Goal: Information Seeking & Learning: Learn about a topic

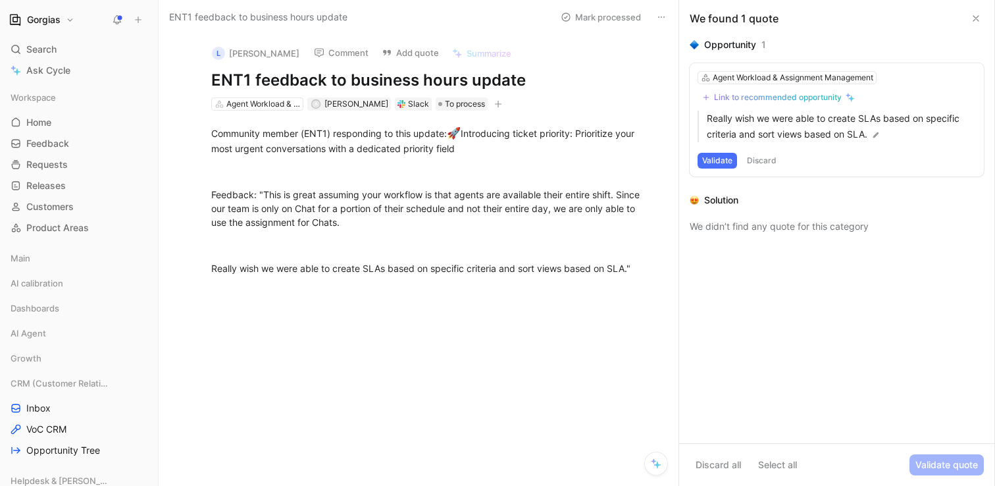
click at [721, 161] on button "Validate" at bounding box center [717, 161] width 39 height 16
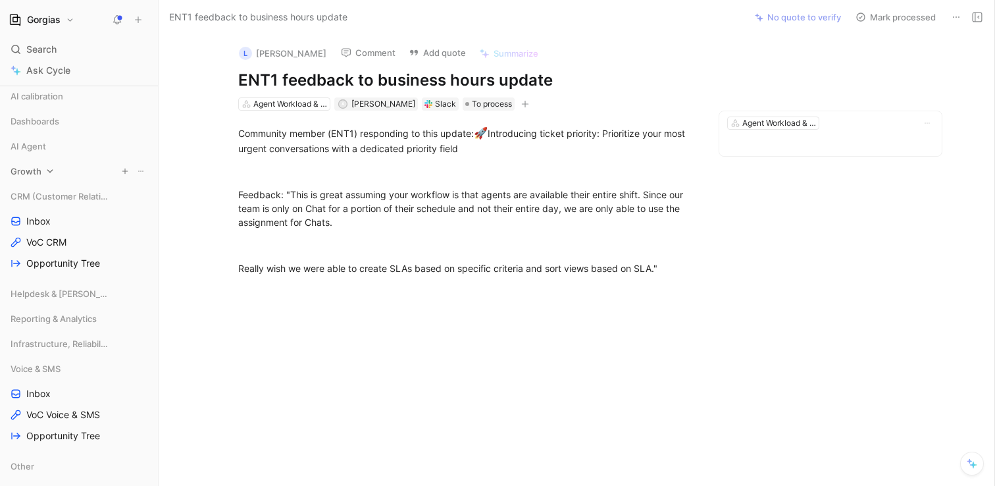
scroll to position [207, 0]
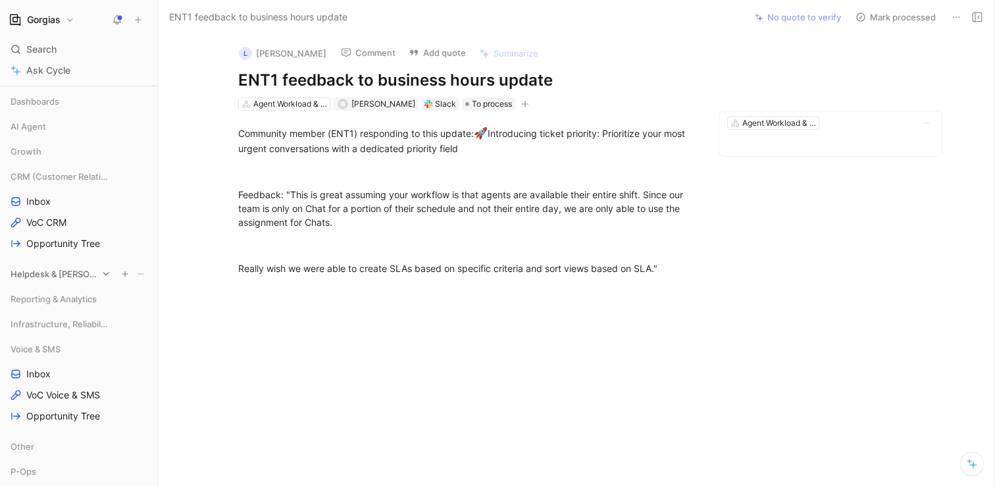
click at [36, 272] on span "Helpdesk & [PERSON_NAME], Rules, and Views" at bounding box center [54, 273] width 87 height 13
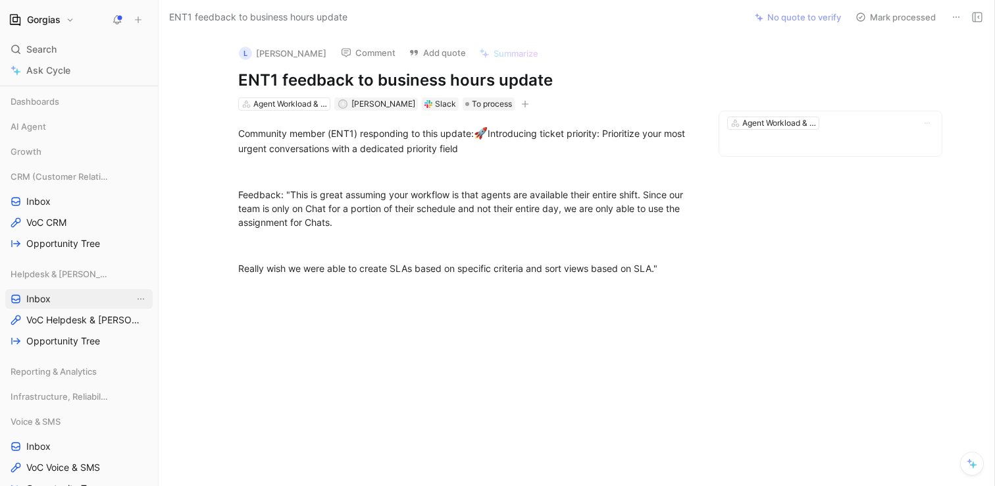
click at [39, 296] on span "Inbox" at bounding box center [38, 298] width 24 height 13
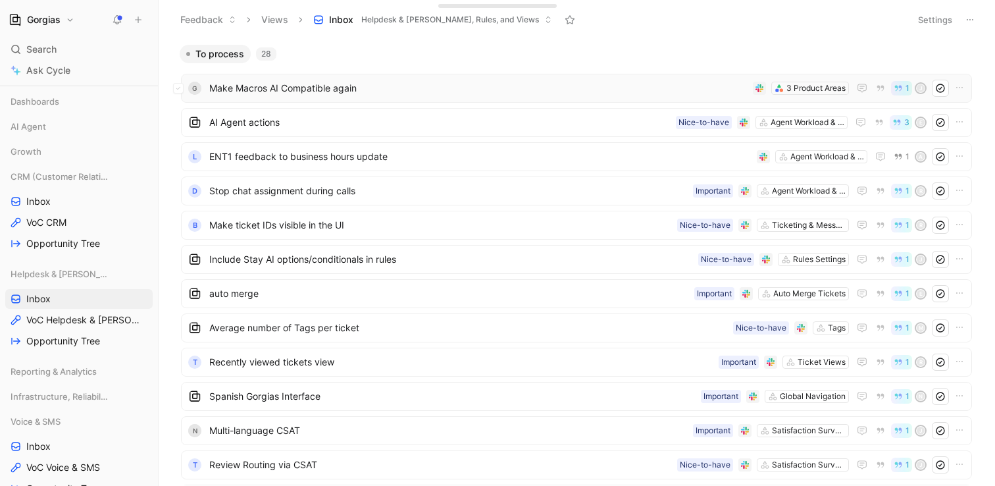
click at [490, 91] on span "Make Macros AI Compatible again" at bounding box center [478, 88] width 538 height 16
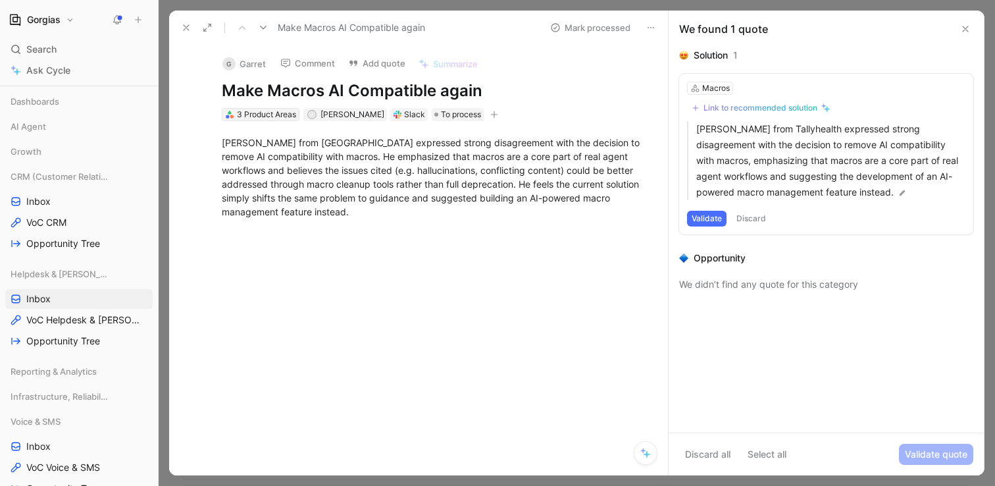
click at [270, 115] on div "3 Product Areas" at bounding box center [266, 114] width 59 height 13
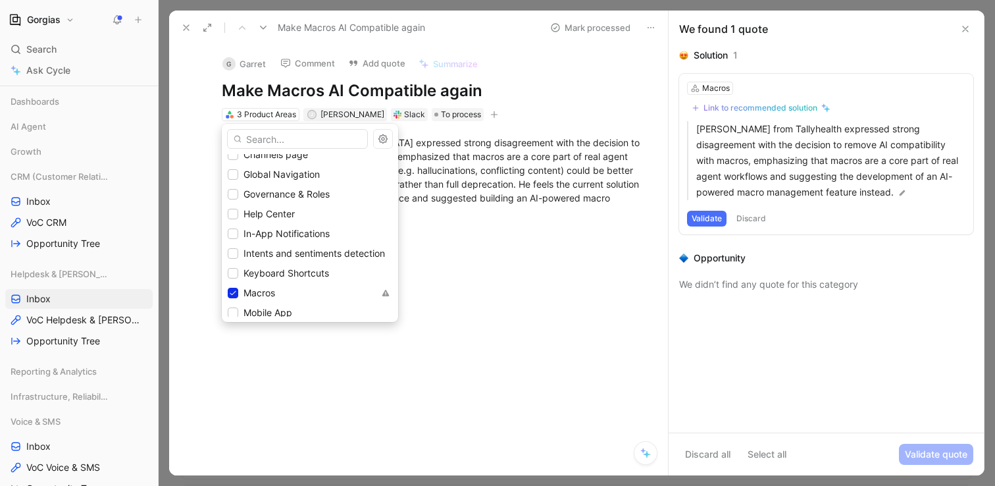
scroll to position [1188, 0]
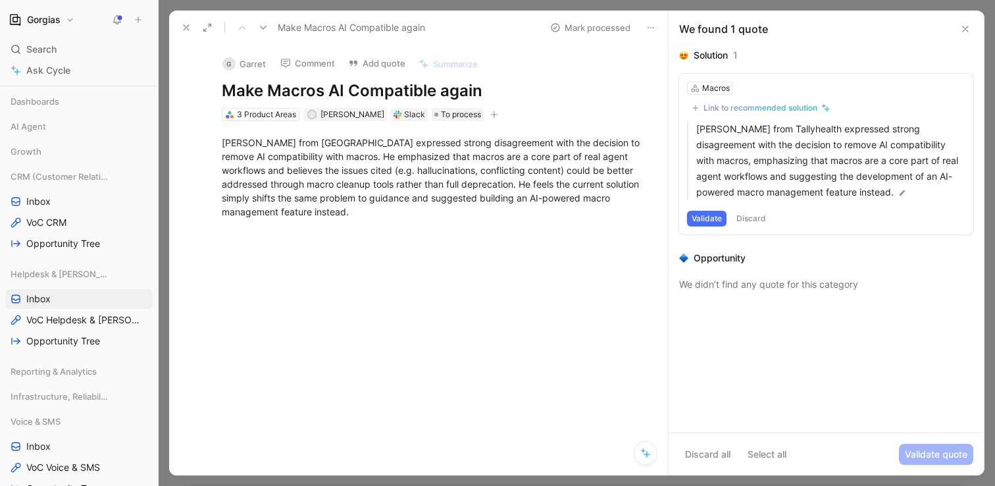
click at [965, 28] on use at bounding box center [965, 28] width 5 height 5
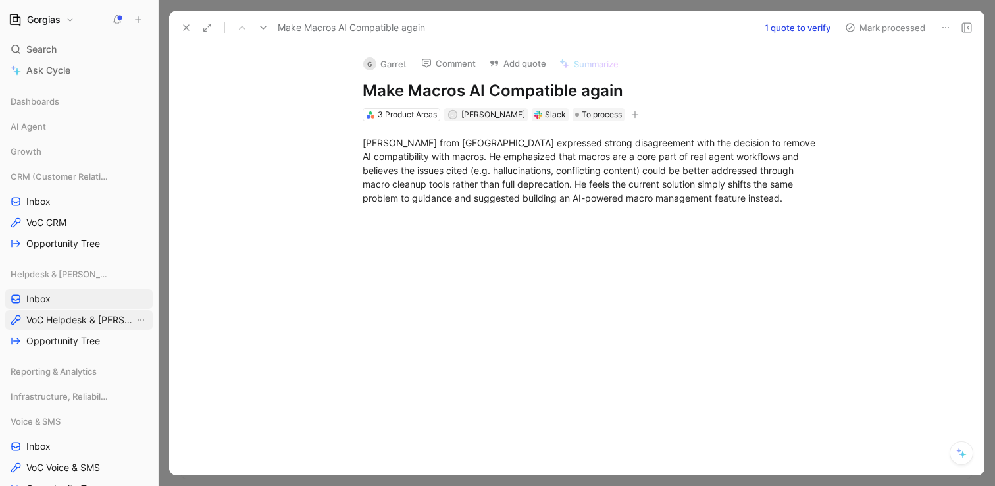
click at [70, 320] on span "VoC Helpdesk & [PERSON_NAME], Rules, and Views" at bounding box center [80, 319] width 108 height 13
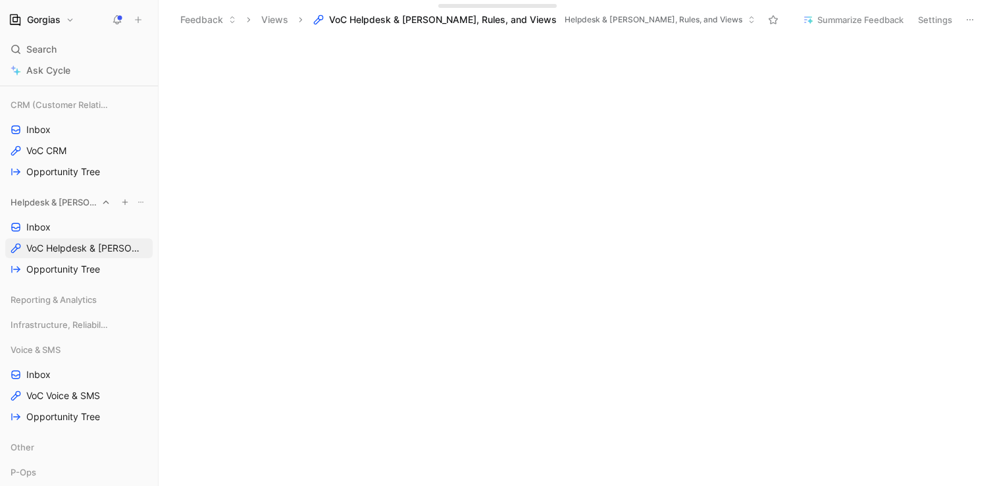
scroll to position [290, 0]
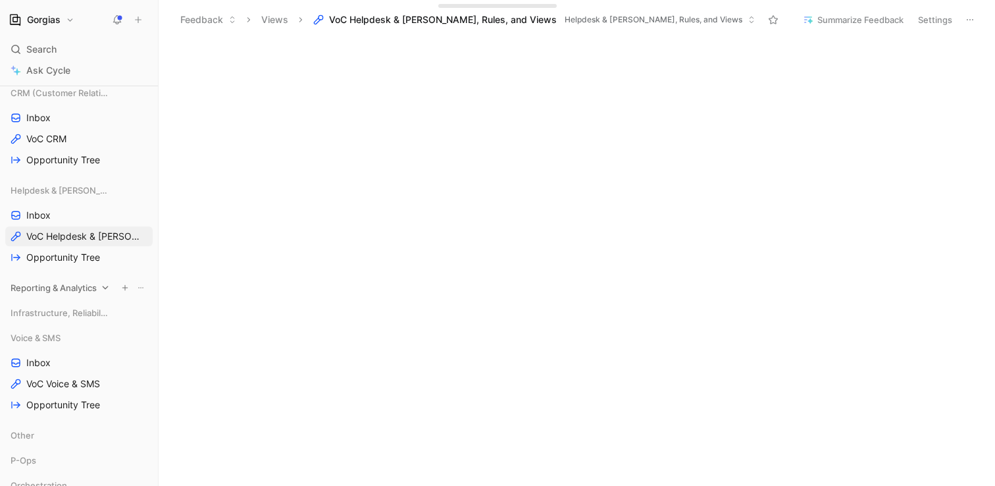
click at [55, 290] on span "Reporting & Analytics" at bounding box center [54, 287] width 86 height 13
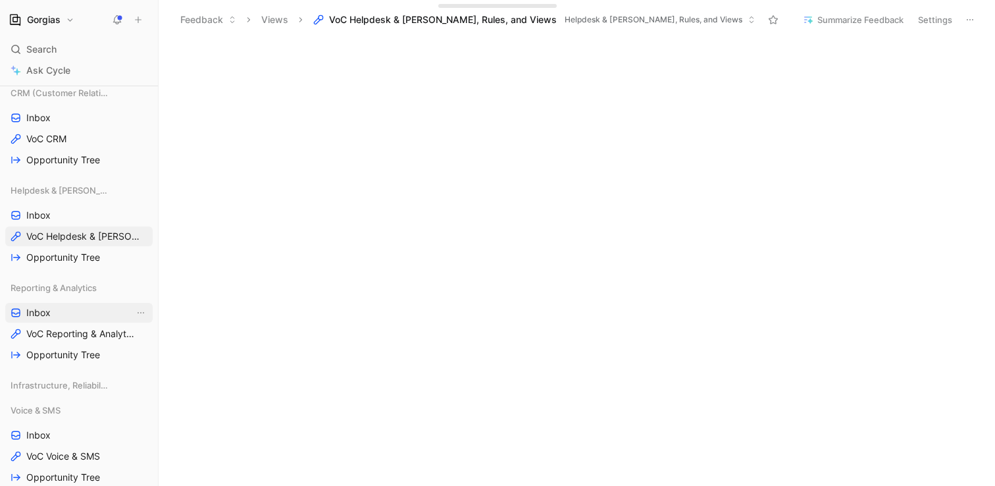
click at [77, 316] on link "Inbox" at bounding box center [78, 313] width 147 height 20
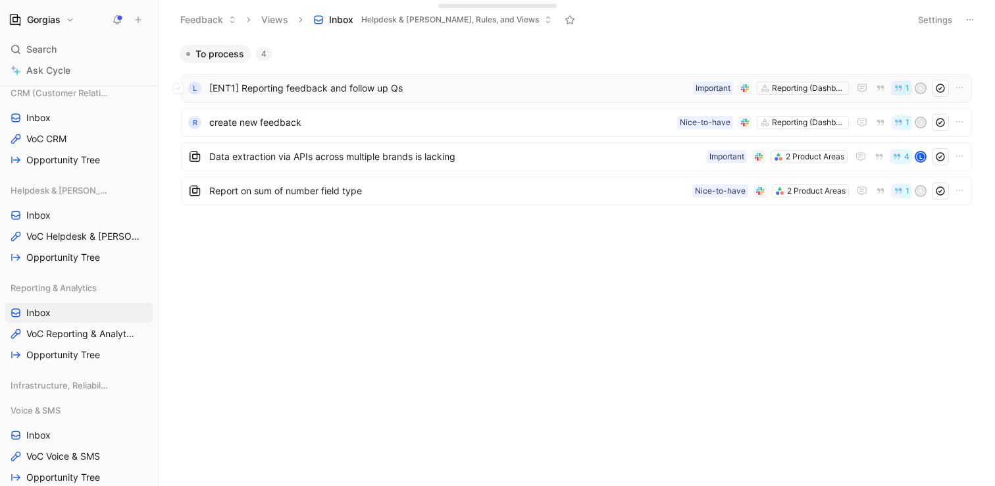
click at [343, 84] on span "[ENT1] Reporting feedback and follow up Qs" at bounding box center [448, 88] width 478 height 16
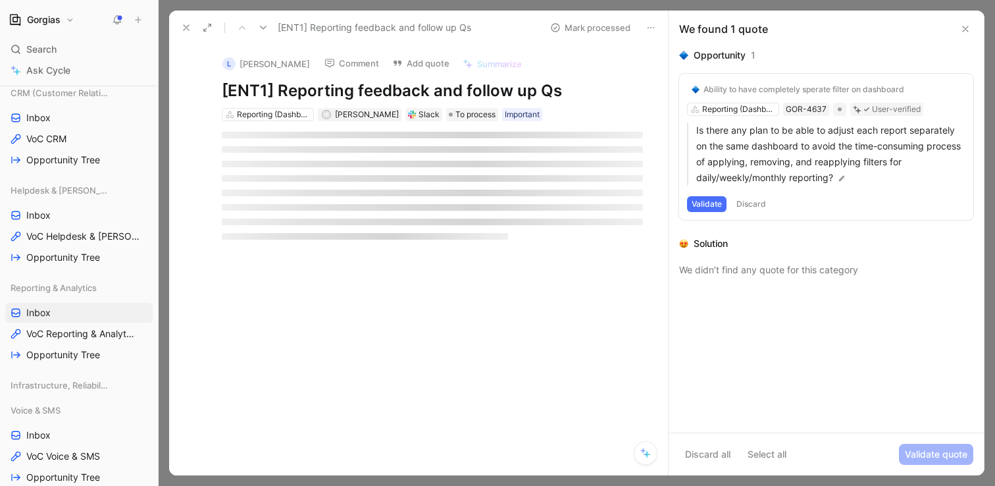
click at [960, 24] on icon at bounding box center [965, 29] width 11 height 11
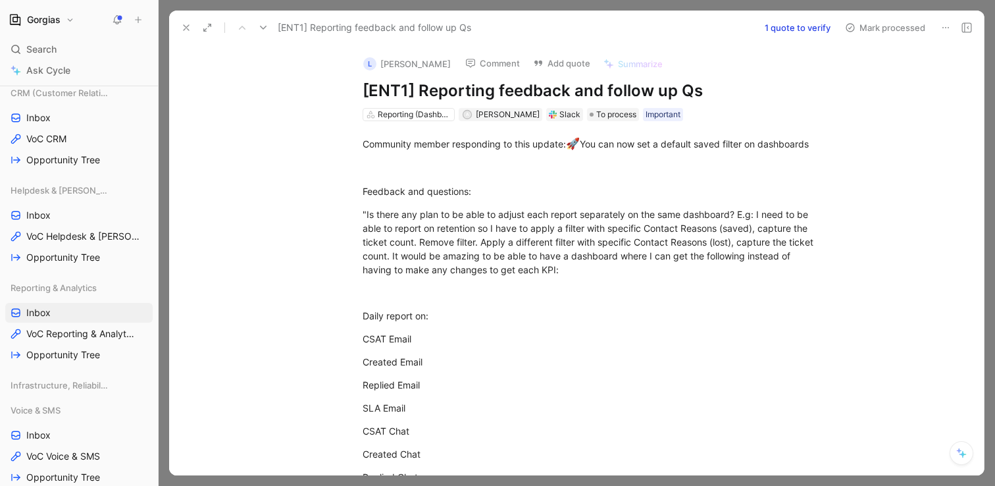
click at [185, 31] on icon at bounding box center [186, 27] width 11 height 11
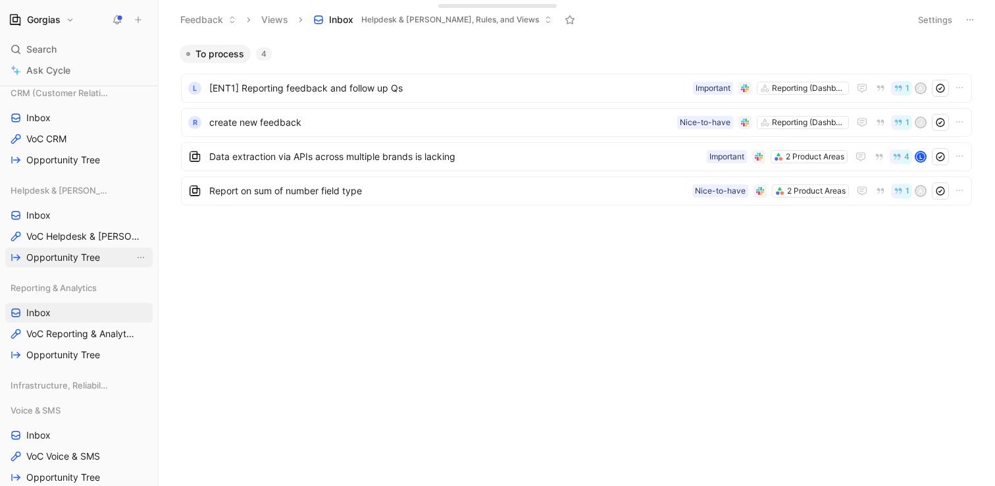
click at [53, 261] on span "Opportunity Tree" at bounding box center [63, 257] width 74 height 13
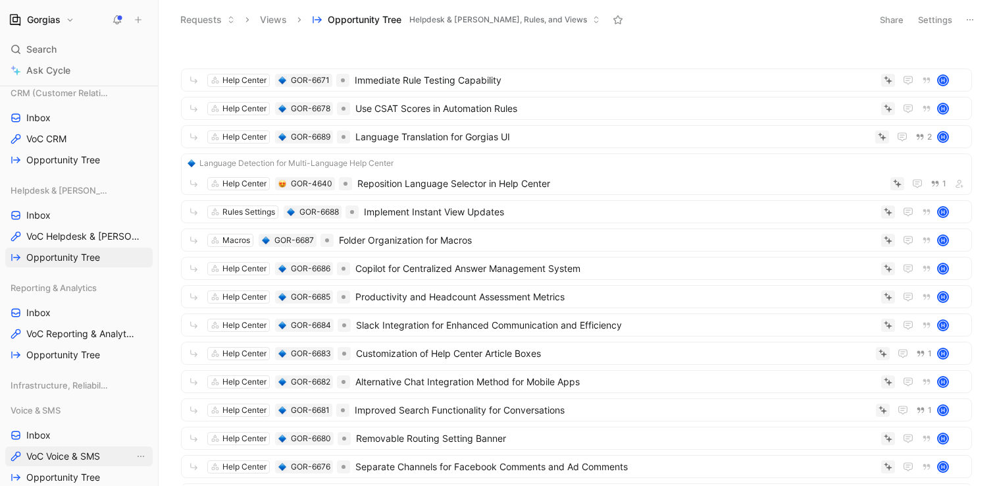
click at [76, 453] on span "VoC Voice & SMS" at bounding box center [63, 455] width 74 height 13
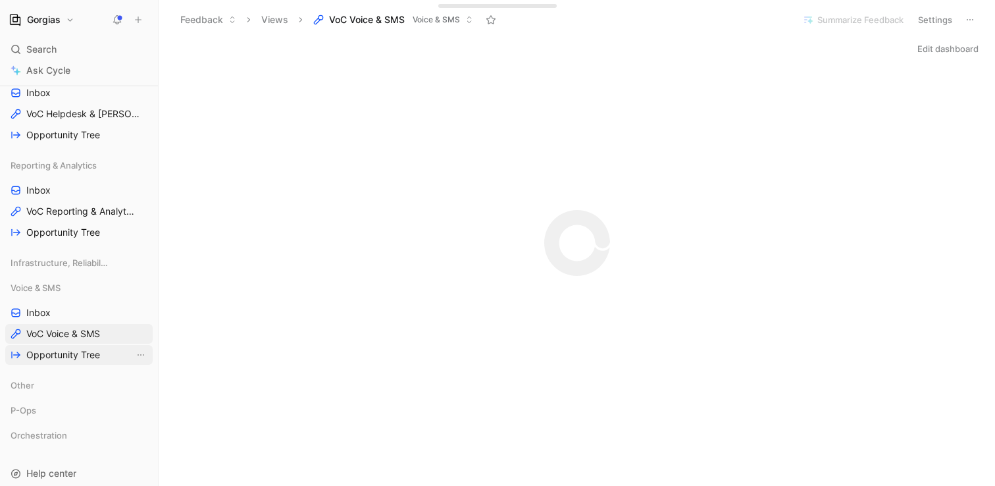
scroll to position [417, 0]
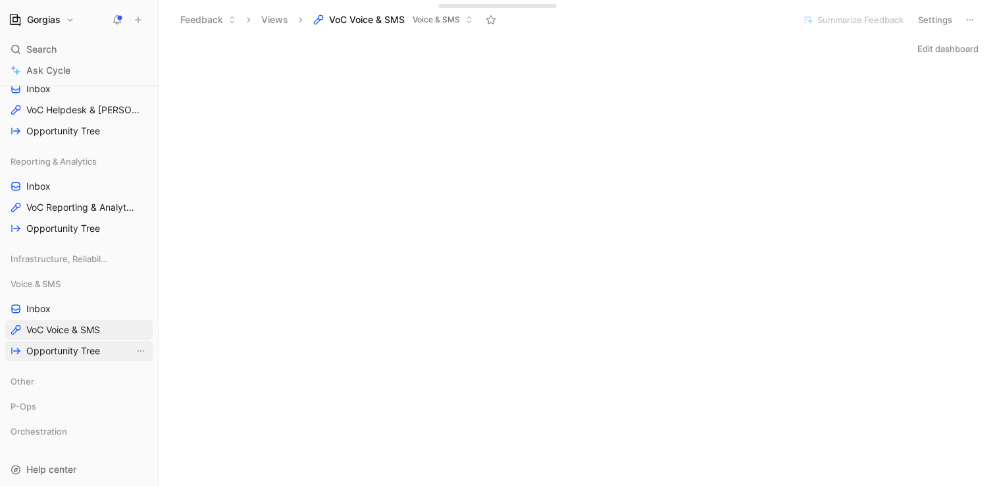
click at [80, 353] on span "Opportunity Tree" at bounding box center [63, 350] width 74 height 13
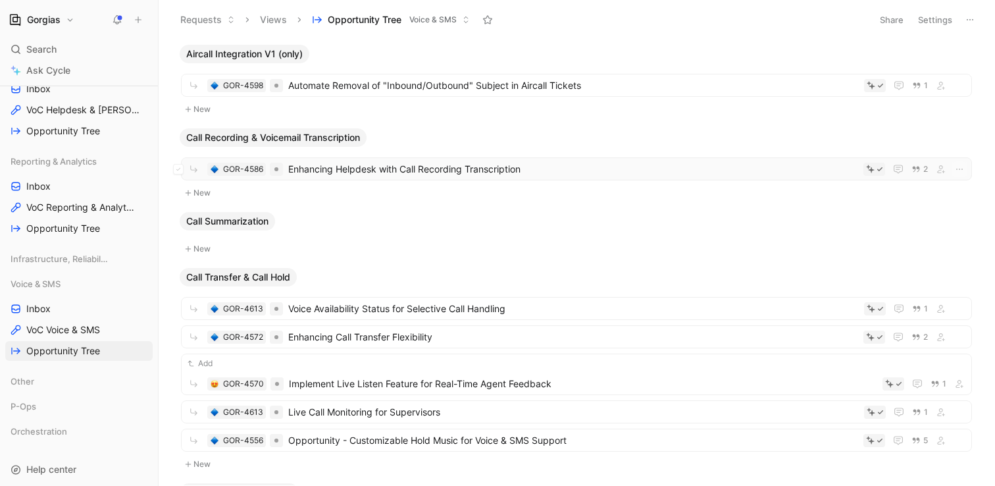
click at [451, 165] on span "Enhancing Helpdesk with Call Recording Transcription" at bounding box center [573, 169] width 570 height 16
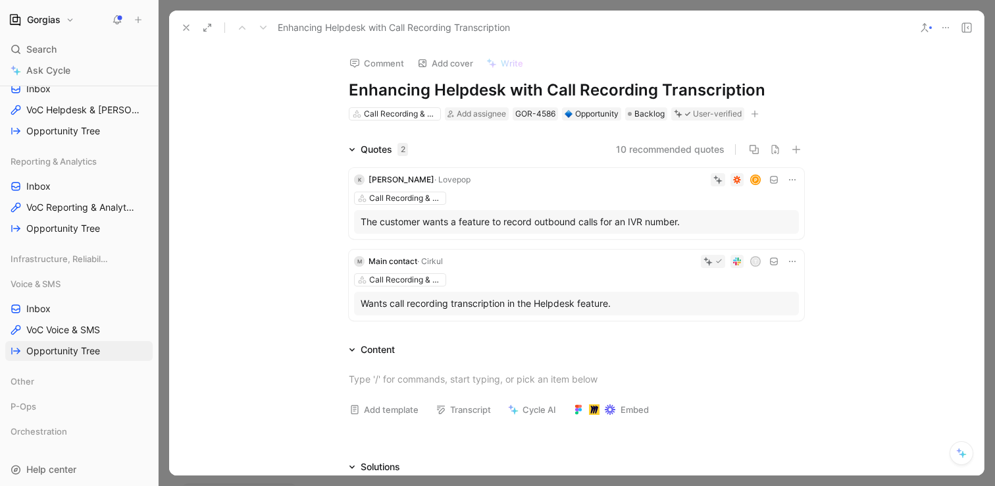
click at [184, 29] on use at bounding box center [186, 27] width 5 height 5
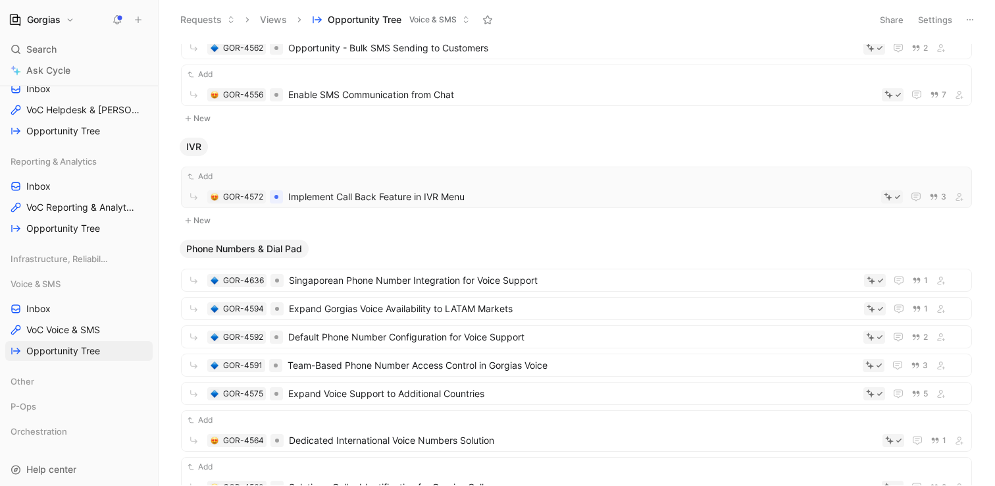
scroll to position [751, 0]
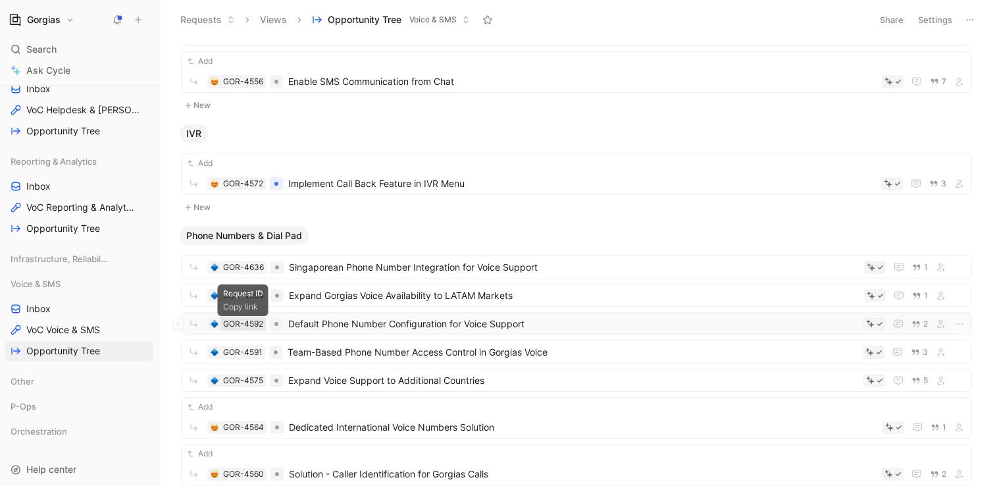
click at [238, 325] on div "GOR-4592" at bounding box center [243, 323] width 40 height 13
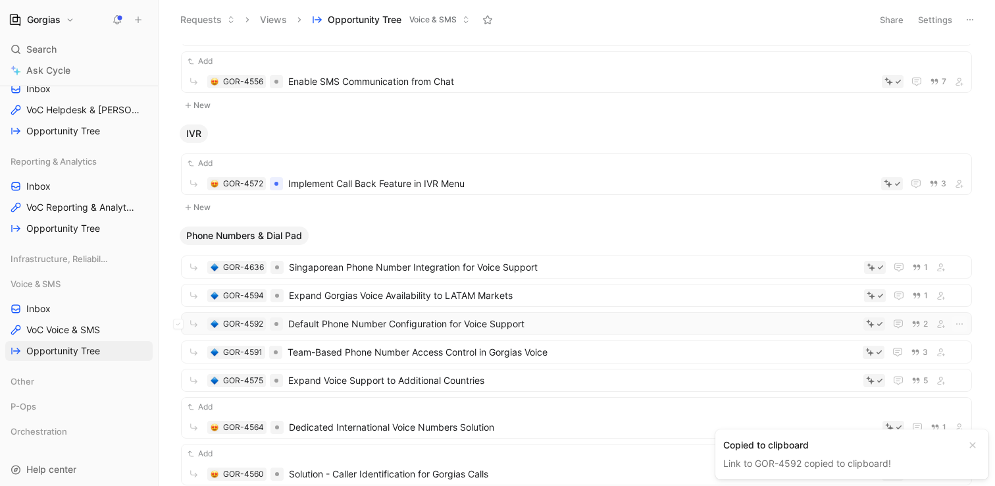
click at [342, 322] on span "Default Phone Number Configuration for Voice Support" at bounding box center [573, 324] width 570 height 16
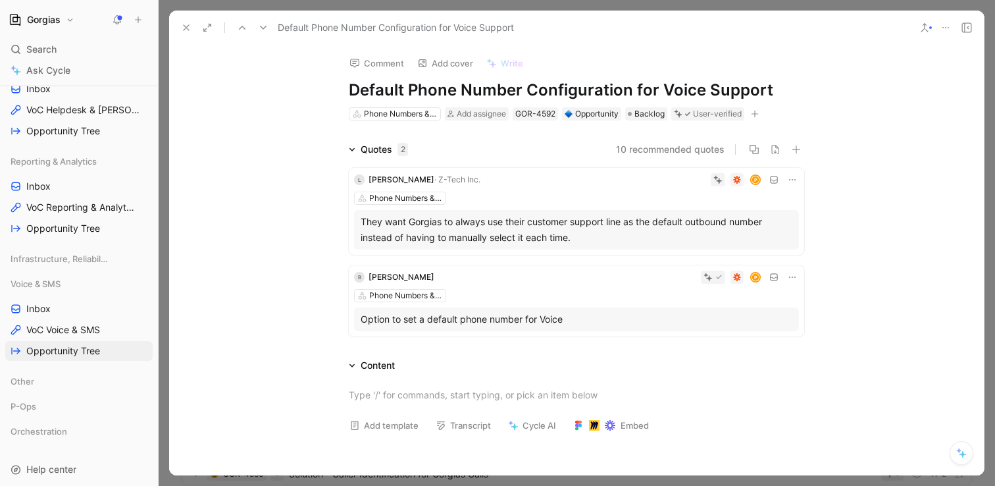
click at [990, 73] on div at bounding box center [577, 243] width 836 height 486
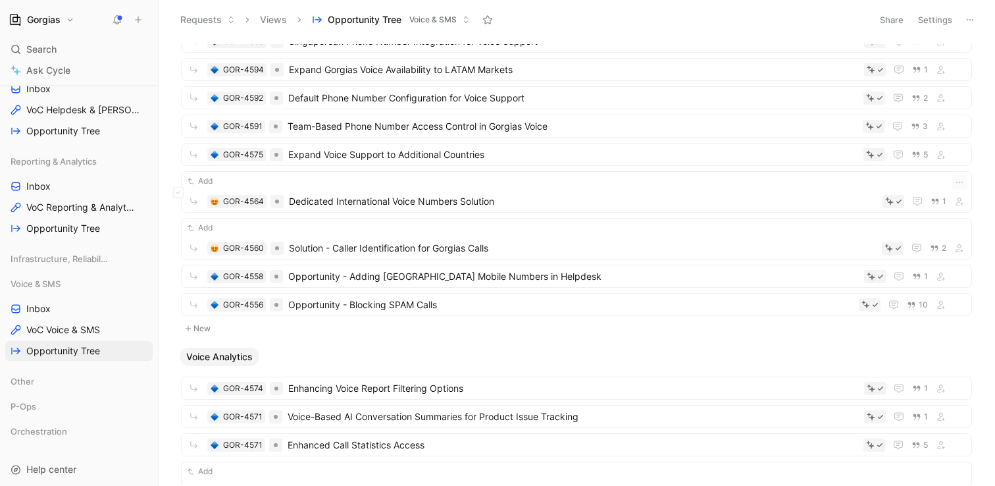
scroll to position [980, 0]
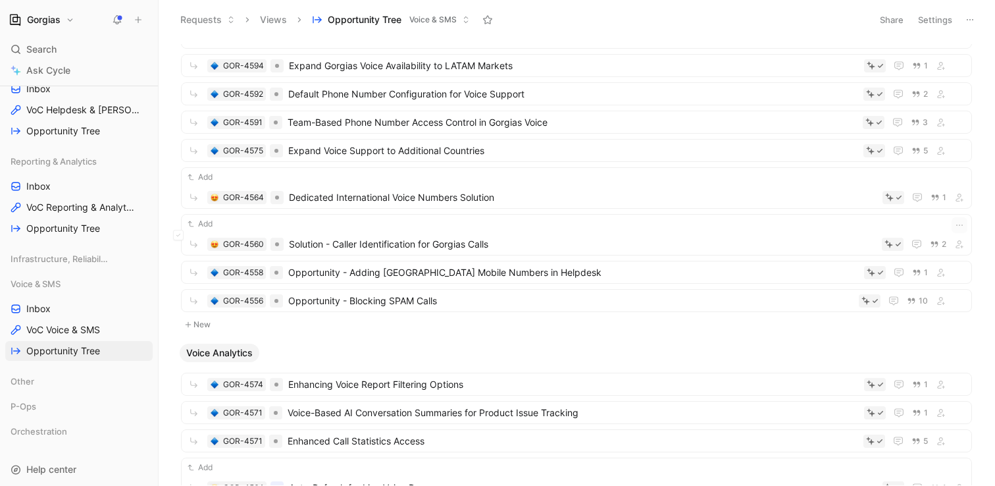
click at [398, 228] on div "Add" at bounding box center [577, 223] width 782 height 13
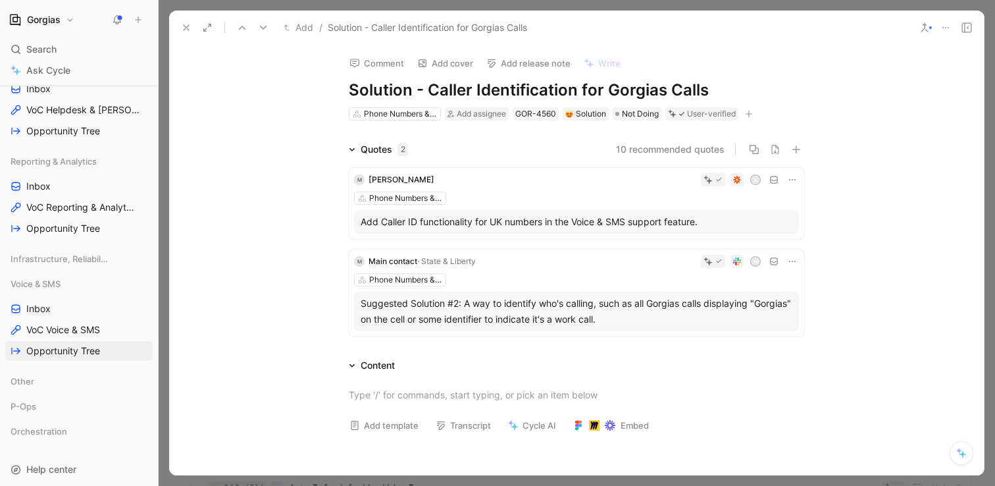
click at [183, 22] on icon at bounding box center [186, 27] width 11 height 11
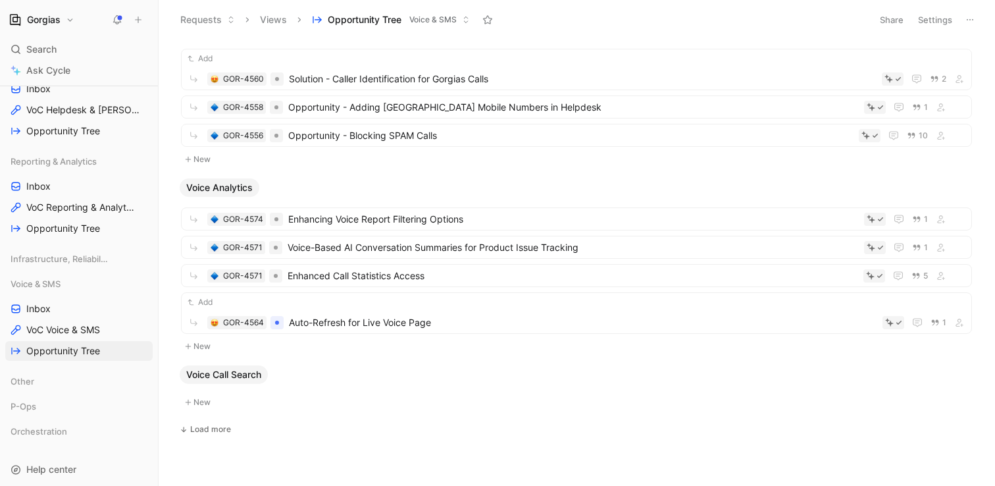
scroll to position [1163, 0]
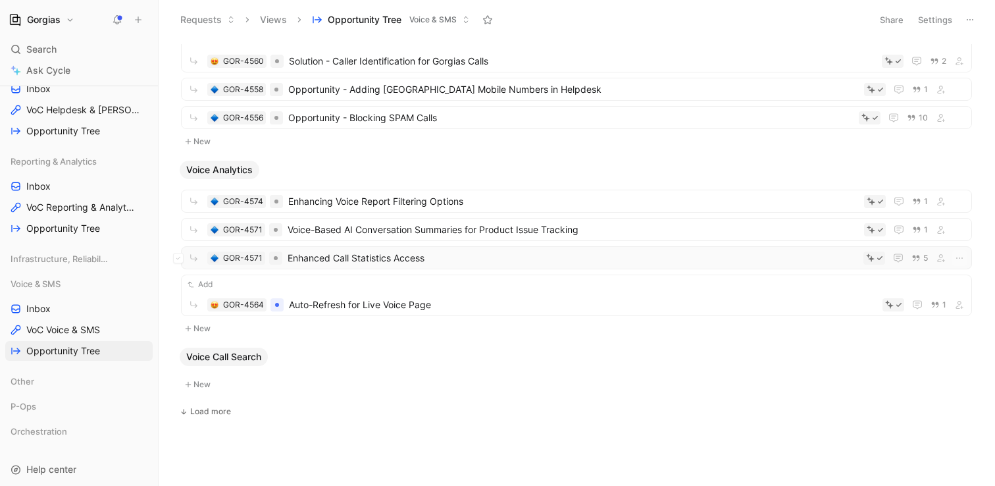
click at [392, 258] on span "Enhanced Call Statistics Access" at bounding box center [573, 258] width 571 height 16
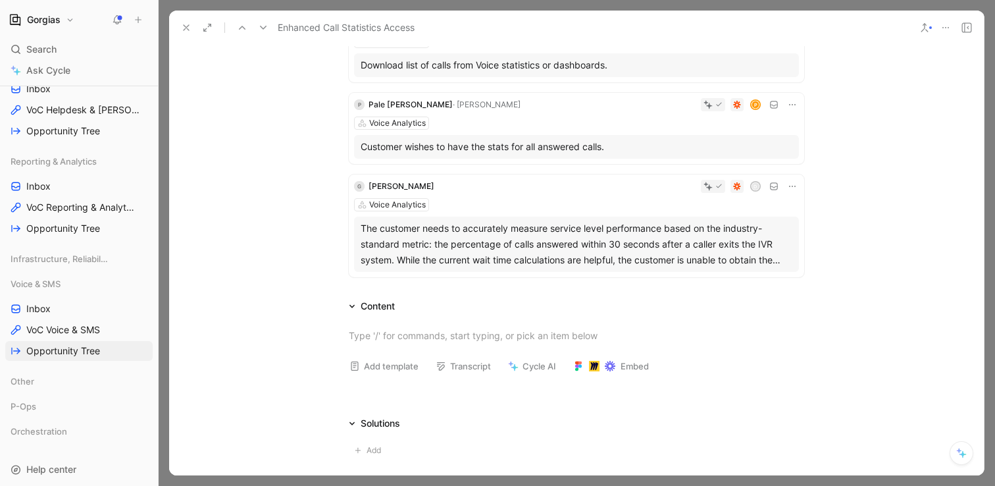
scroll to position [451, 0]
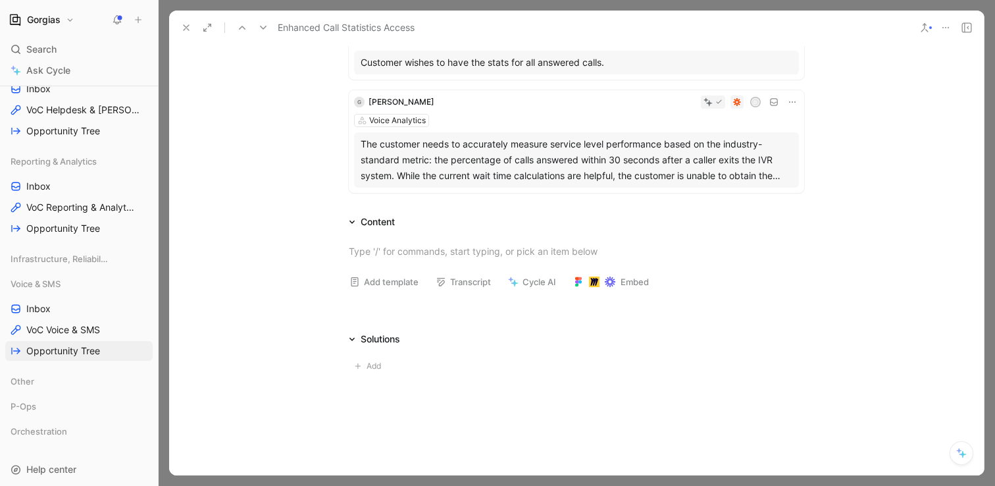
click at [181, 30] on icon at bounding box center [186, 27] width 11 height 11
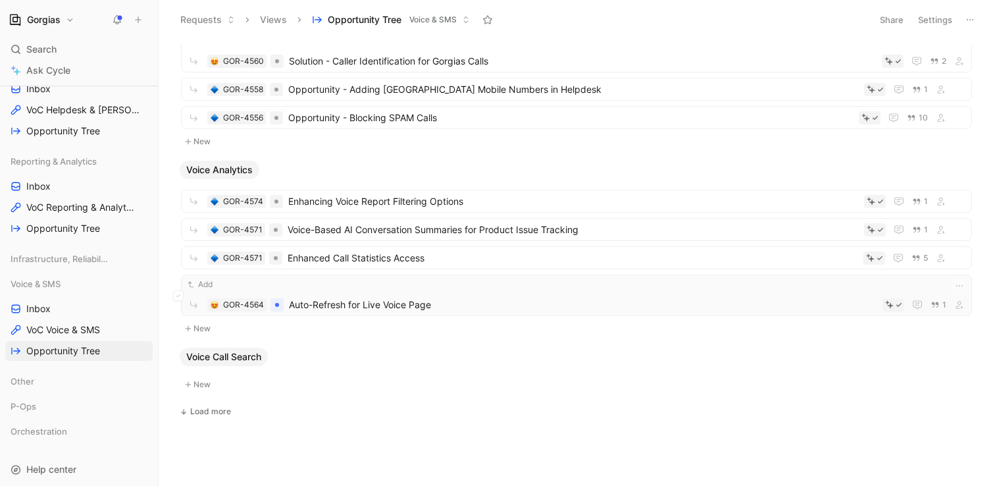
click at [393, 309] on span "Auto-Refresh for Live Voice Page" at bounding box center [583, 305] width 588 height 16
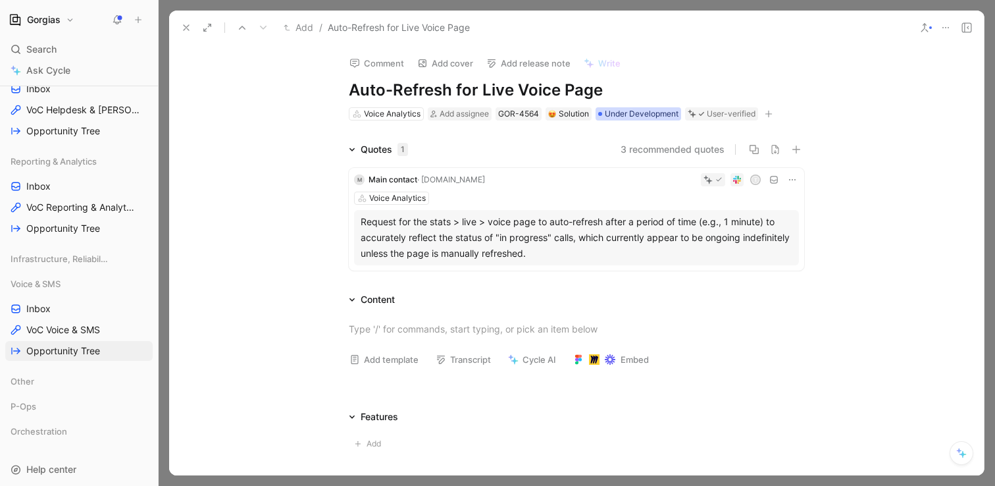
click at [628, 119] on span "Under Development" at bounding box center [642, 113] width 74 height 13
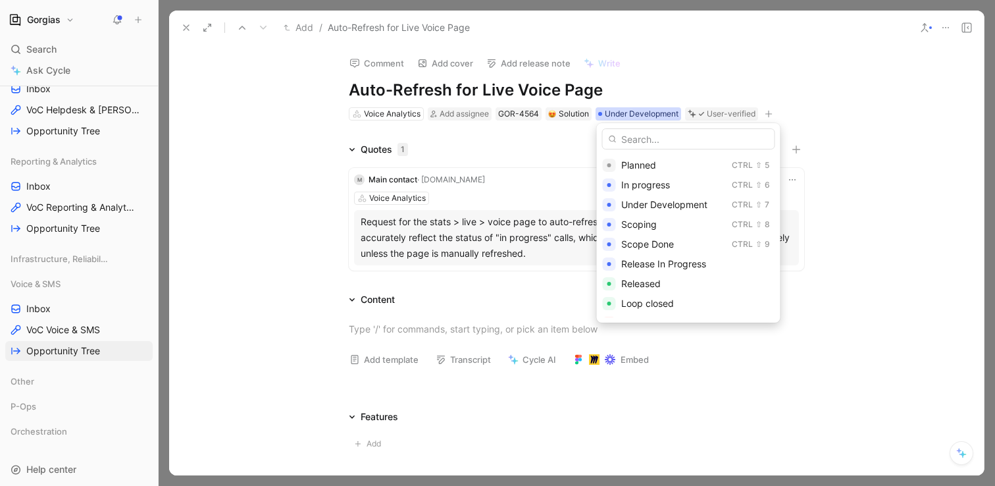
scroll to position [94, 0]
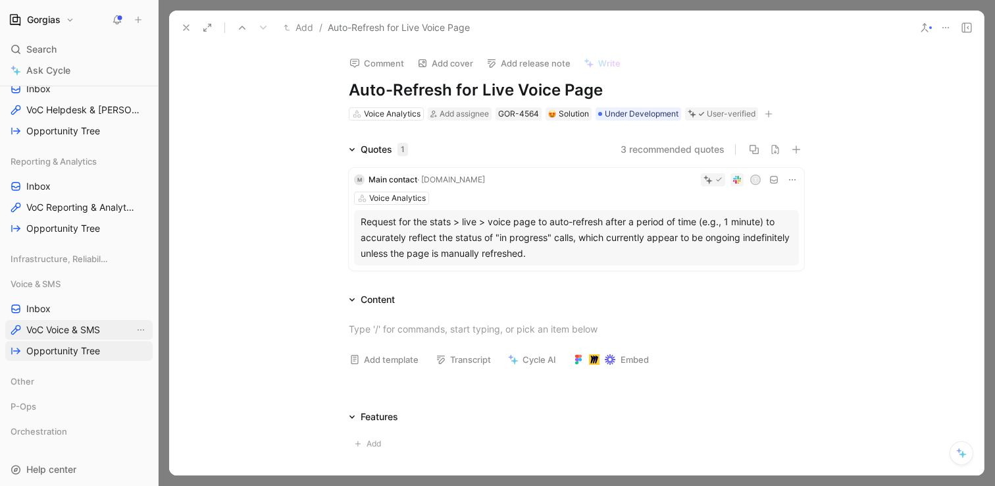
click at [87, 328] on span "VoC Voice & SMS" at bounding box center [63, 329] width 74 height 13
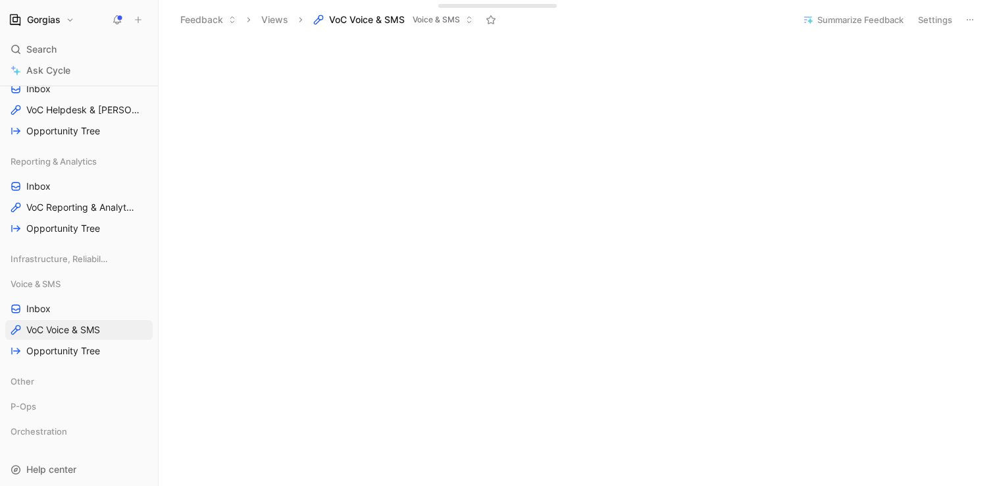
scroll to position [554, 0]
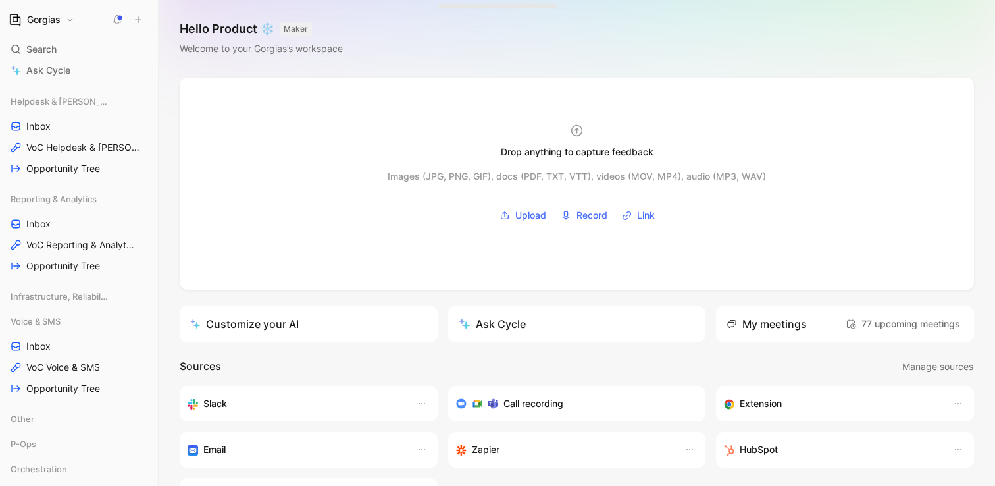
scroll to position [394, 0]
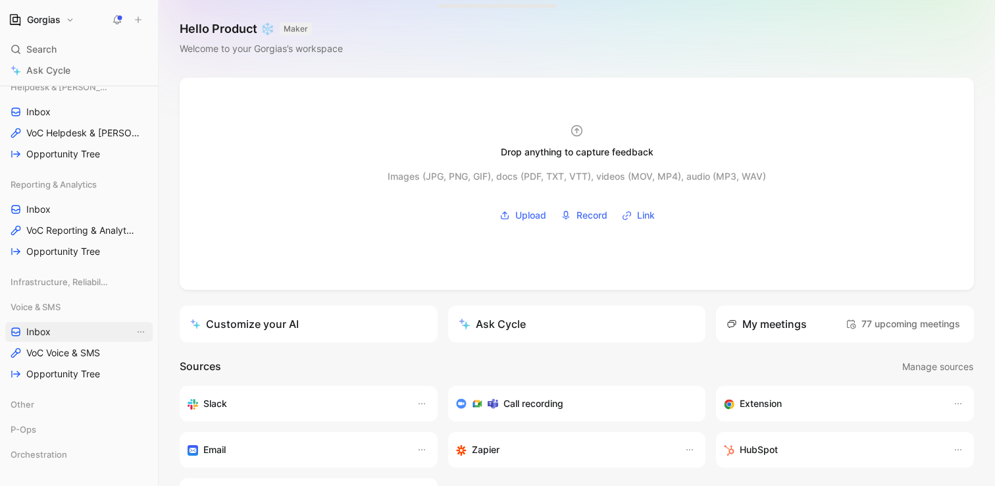
click at [61, 336] on link "Inbox" at bounding box center [78, 332] width 147 height 20
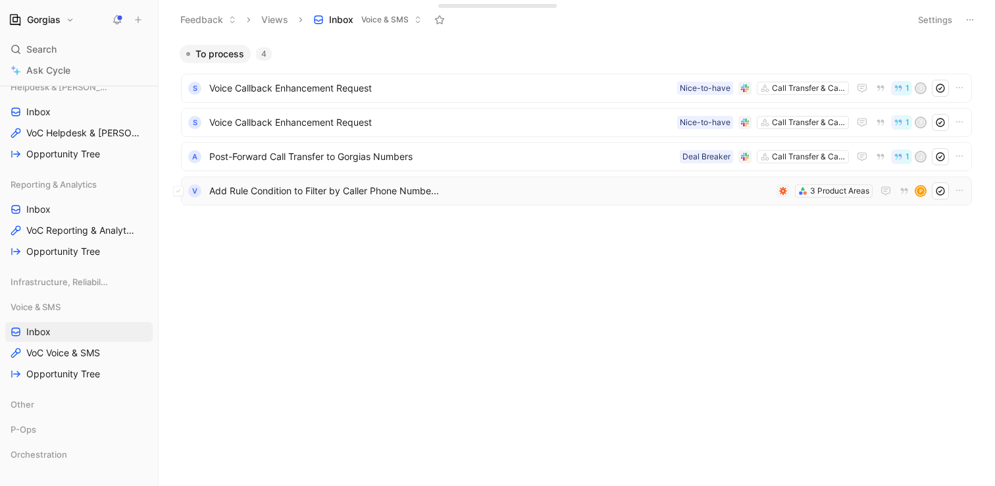
click at [372, 194] on span "Add Rule Condition to Filter by Caller Phone Numbe..." at bounding box center [490, 191] width 562 height 16
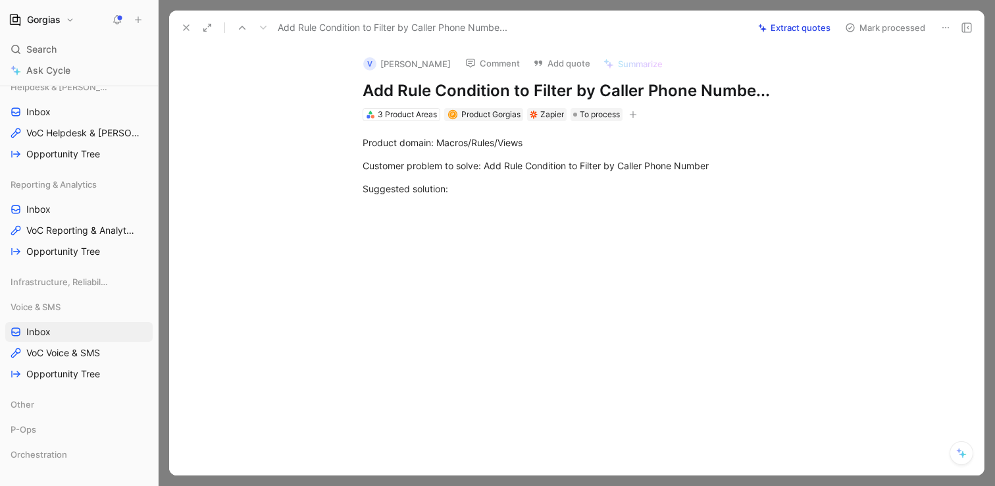
click at [186, 28] on use at bounding box center [186, 27] width 5 height 5
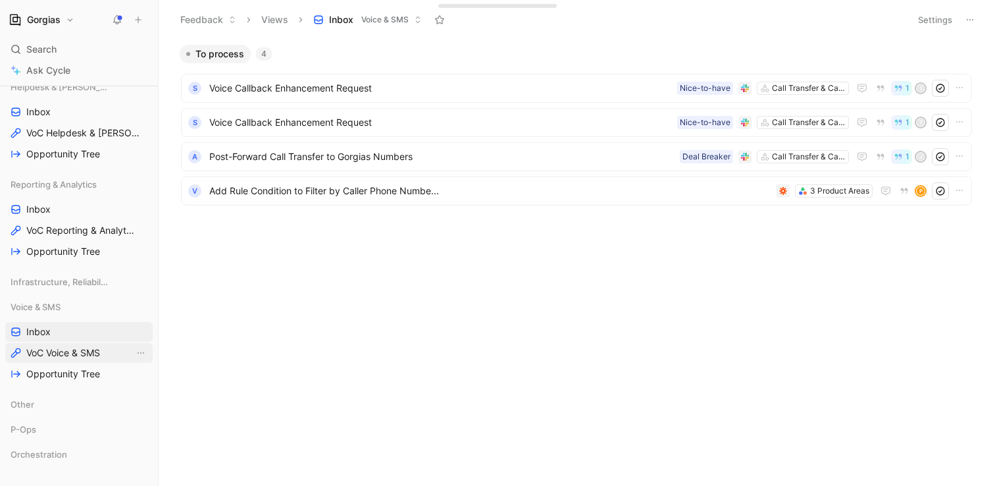
click at [89, 350] on span "VoC Voice & SMS" at bounding box center [63, 352] width 74 height 13
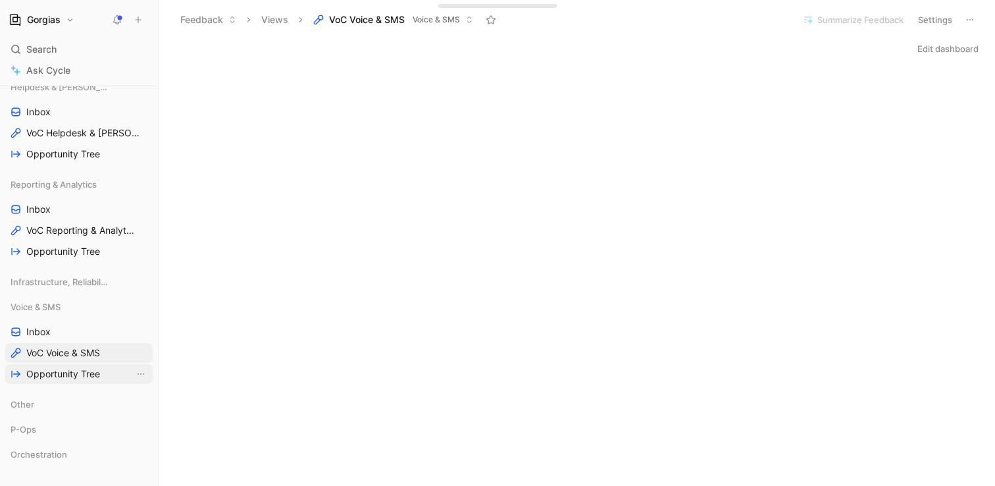
click at [78, 374] on span "Opportunity Tree" at bounding box center [63, 373] width 74 height 13
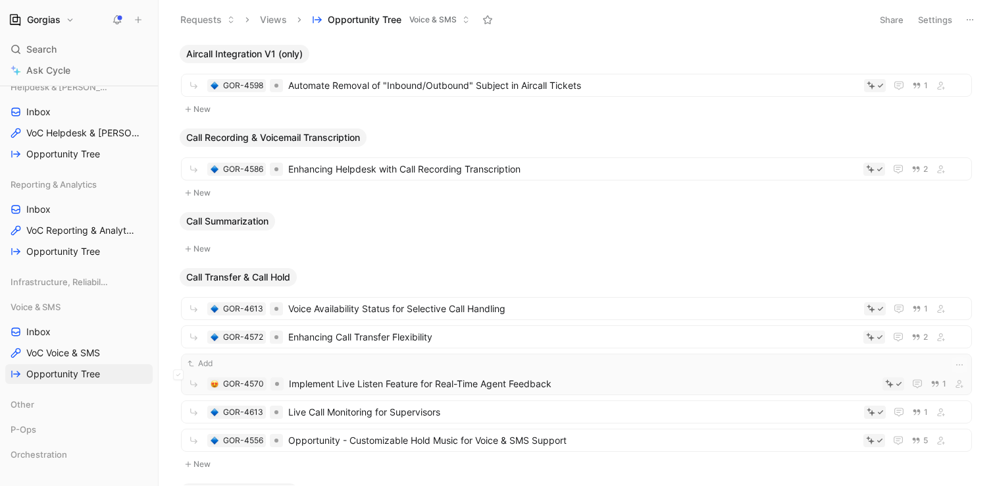
click at [425, 379] on span "Implement Live Listen Feature for Real-Time Agent Feedback" at bounding box center [583, 384] width 588 height 16
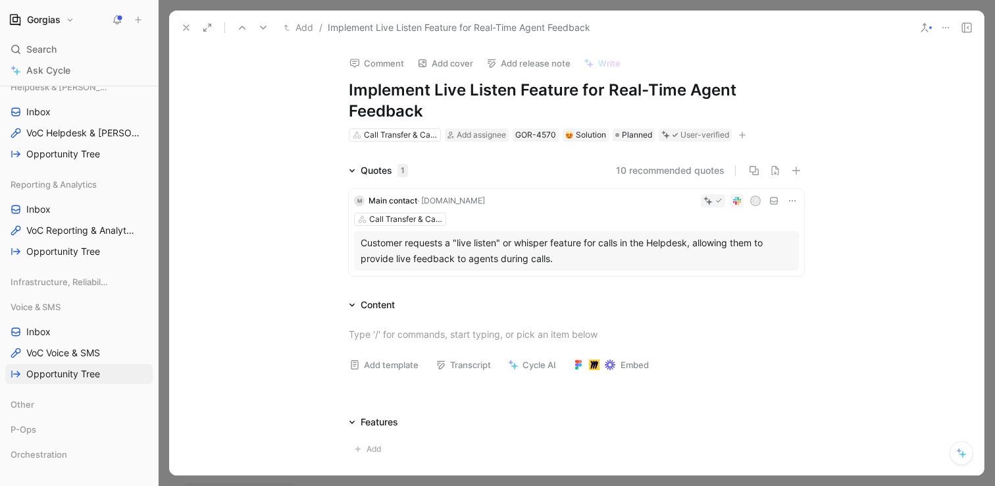
click at [948, 28] on icon at bounding box center [945, 27] width 11 height 11
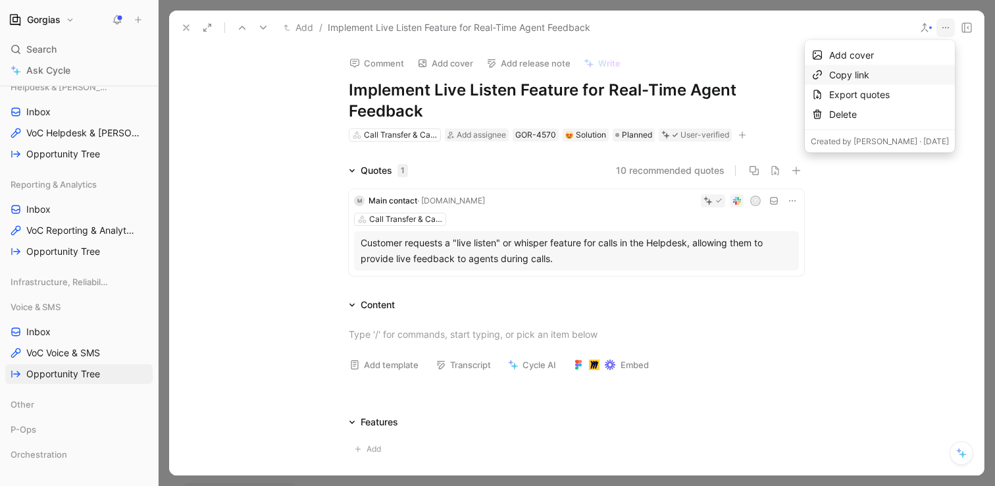
click at [904, 74] on div "Copy link" at bounding box center [889, 75] width 120 height 16
